Goal: Navigation & Orientation: Find specific page/section

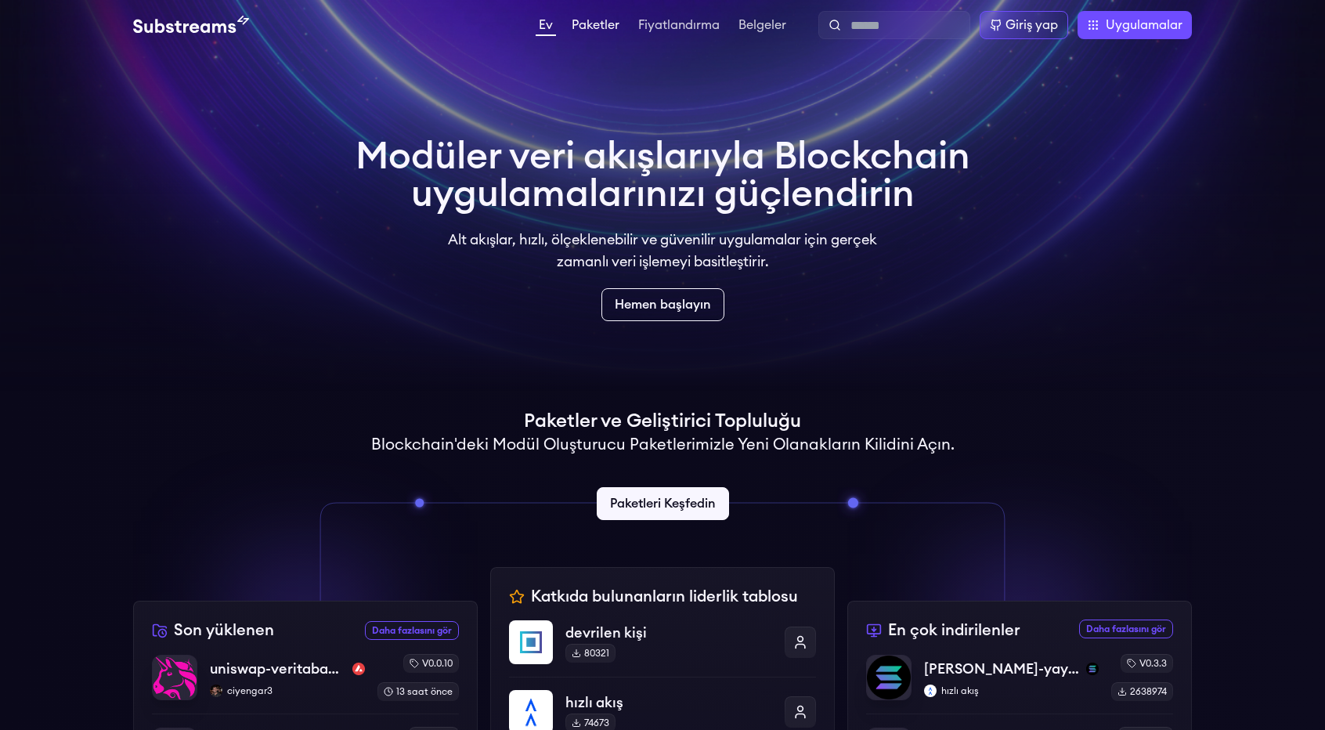
click at [600, 31] on font "Paketler" at bounding box center [596, 25] width 48 height 13
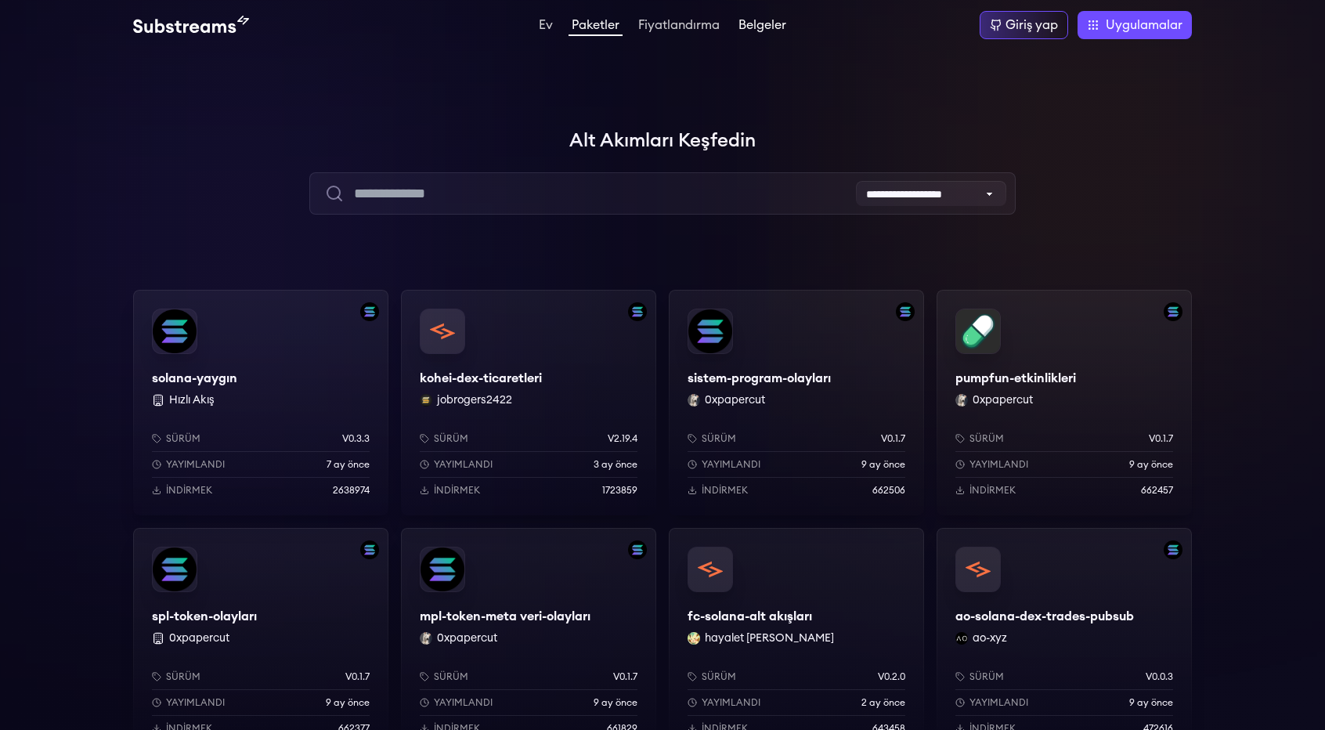
click at [782, 34] on link "Belgeler" at bounding box center [762, 27] width 54 height 16
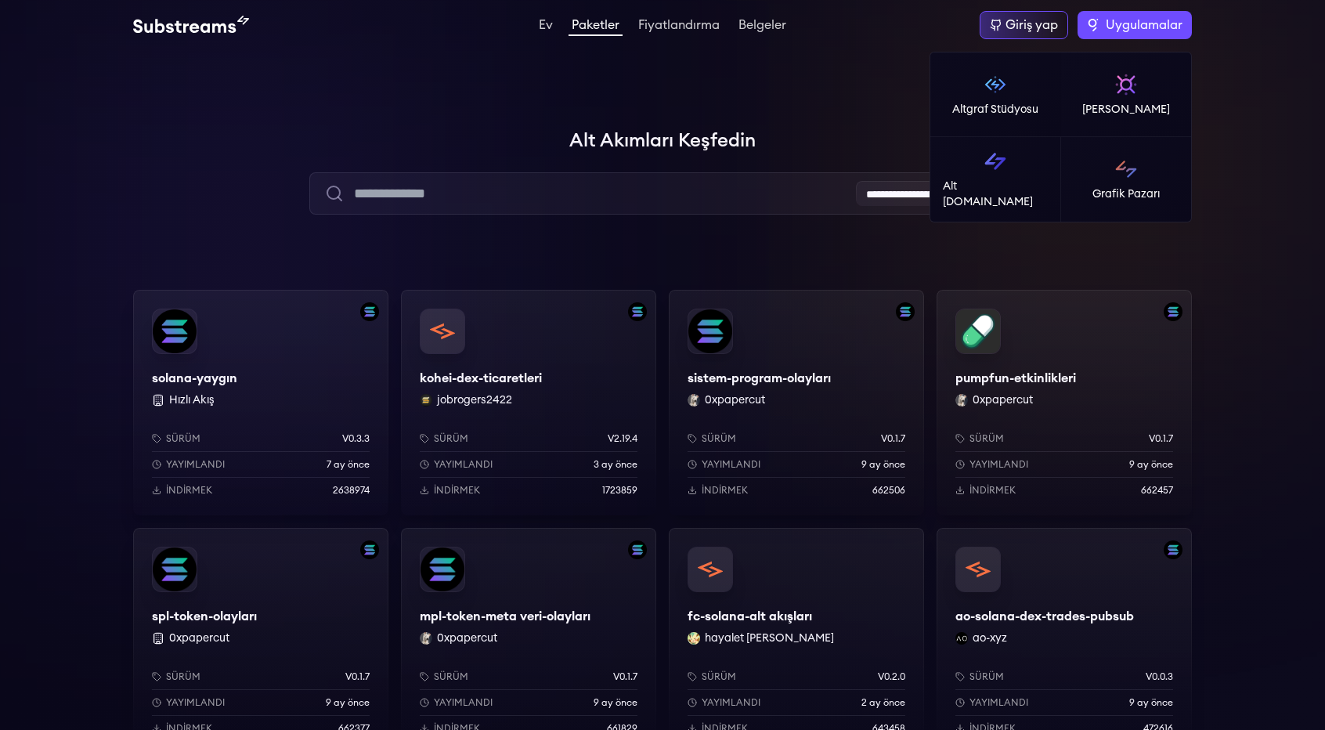
click at [1109, 12] on label "Uygulamalar" at bounding box center [1135, 25] width 114 height 28
click at [1024, 102] on p "Altgraf Stüdyosu" at bounding box center [995, 110] width 86 height 16
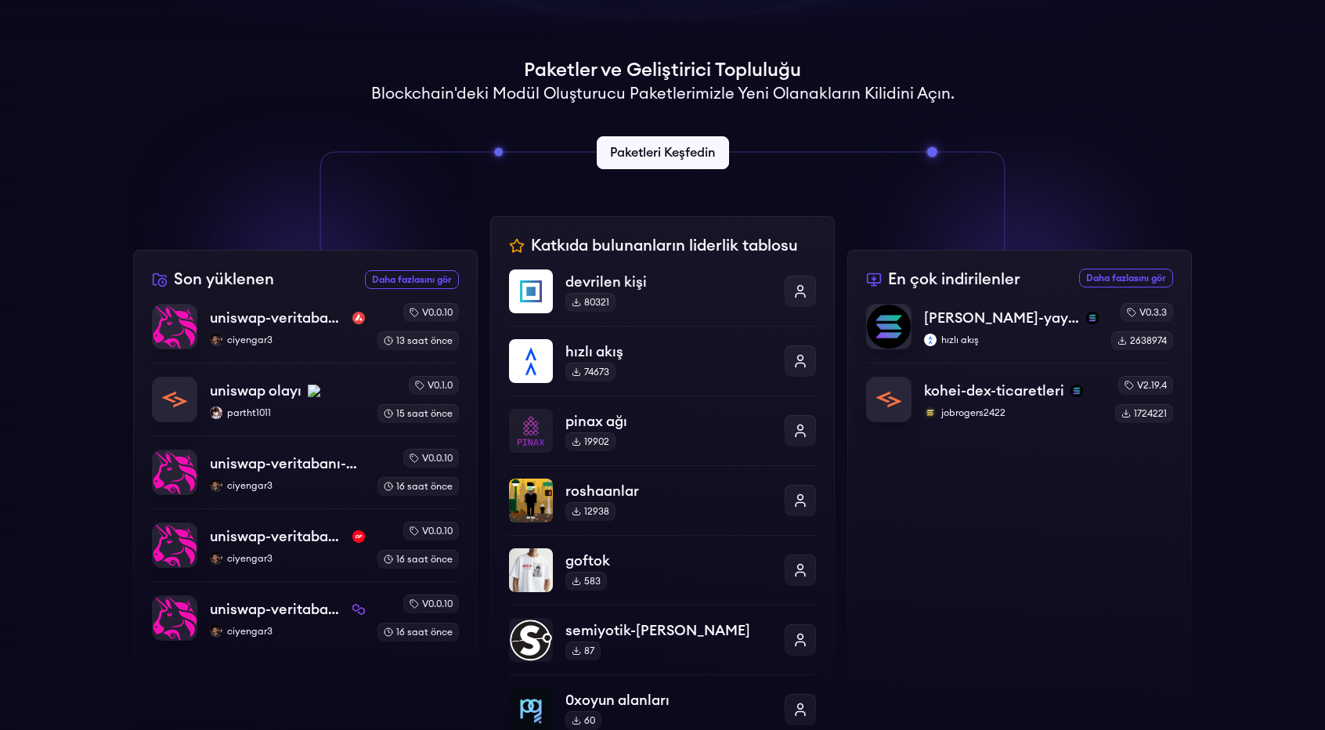
scroll to position [313, 0]
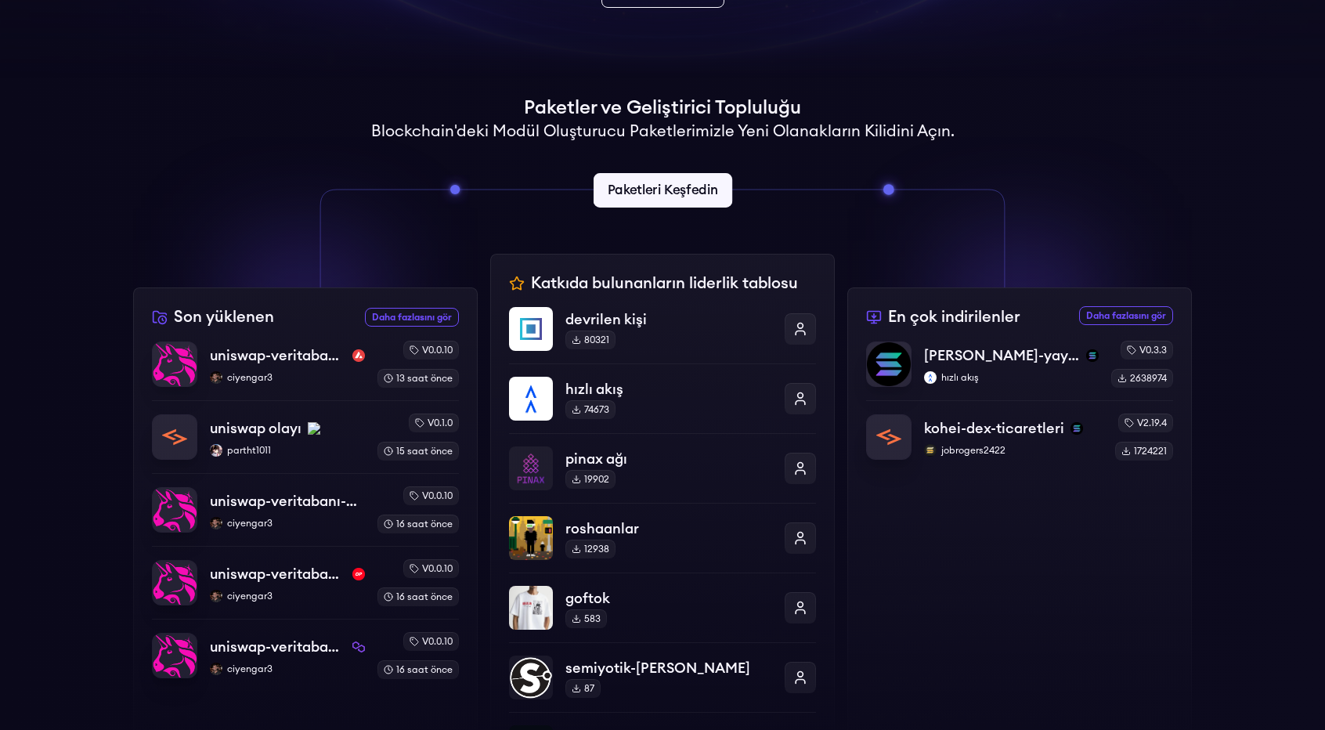
click at [634, 205] on link "Paketleri Keşfedin" at bounding box center [662, 190] width 139 height 34
